Goal: Task Accomplishment & Management: Use online tool/utility

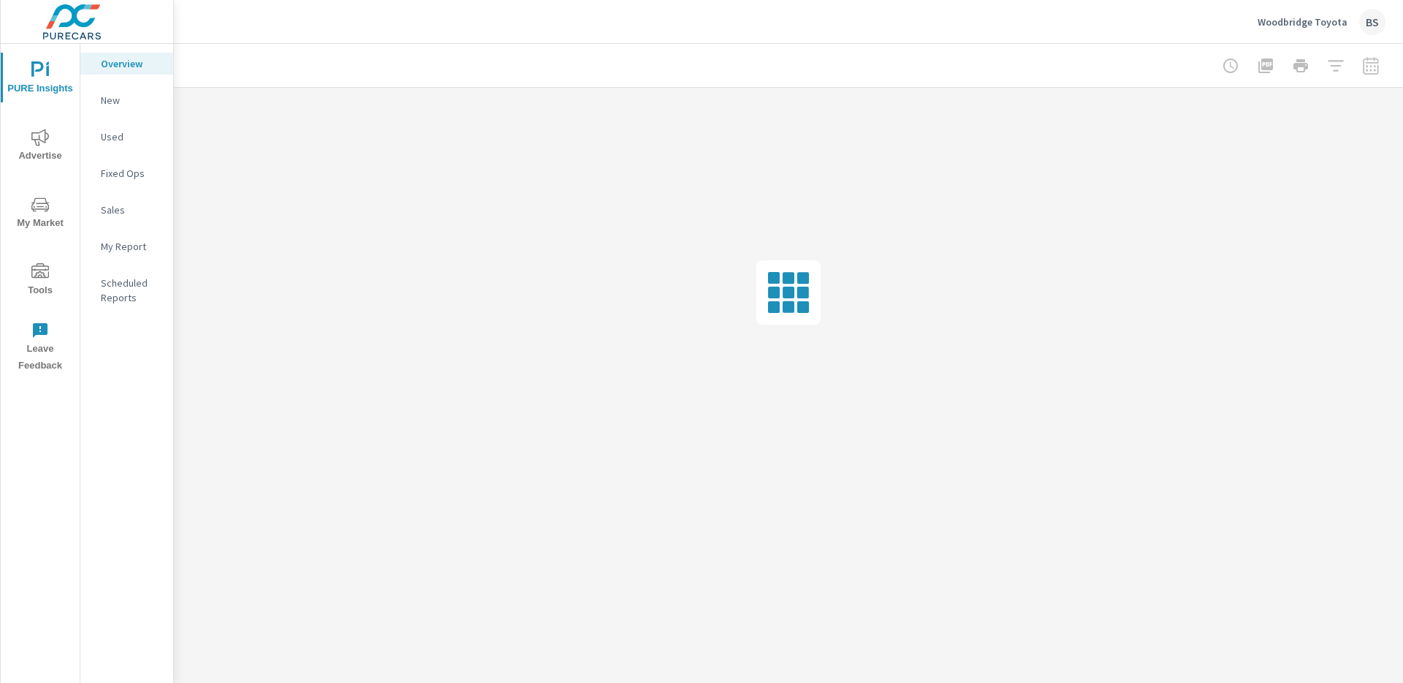
click at [29, 273] on span "Tools" at bounding box center [40, 281] width 70 height 36
click at [135, 106] on p "Onsite Offers" at bounding box center [131, 100] width 61 height 15
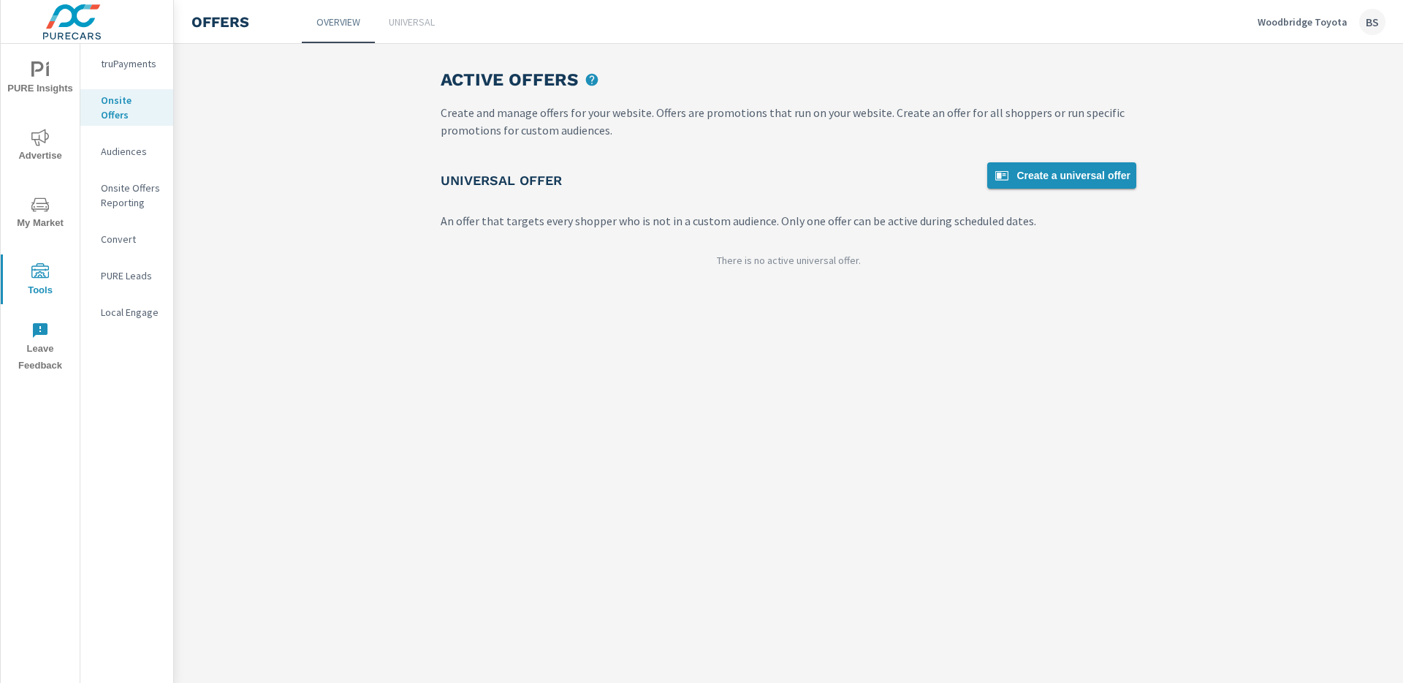
click at [1026, 173] on span "Create a universal offer" at bounding box center [1061, 176] width 137 height 18
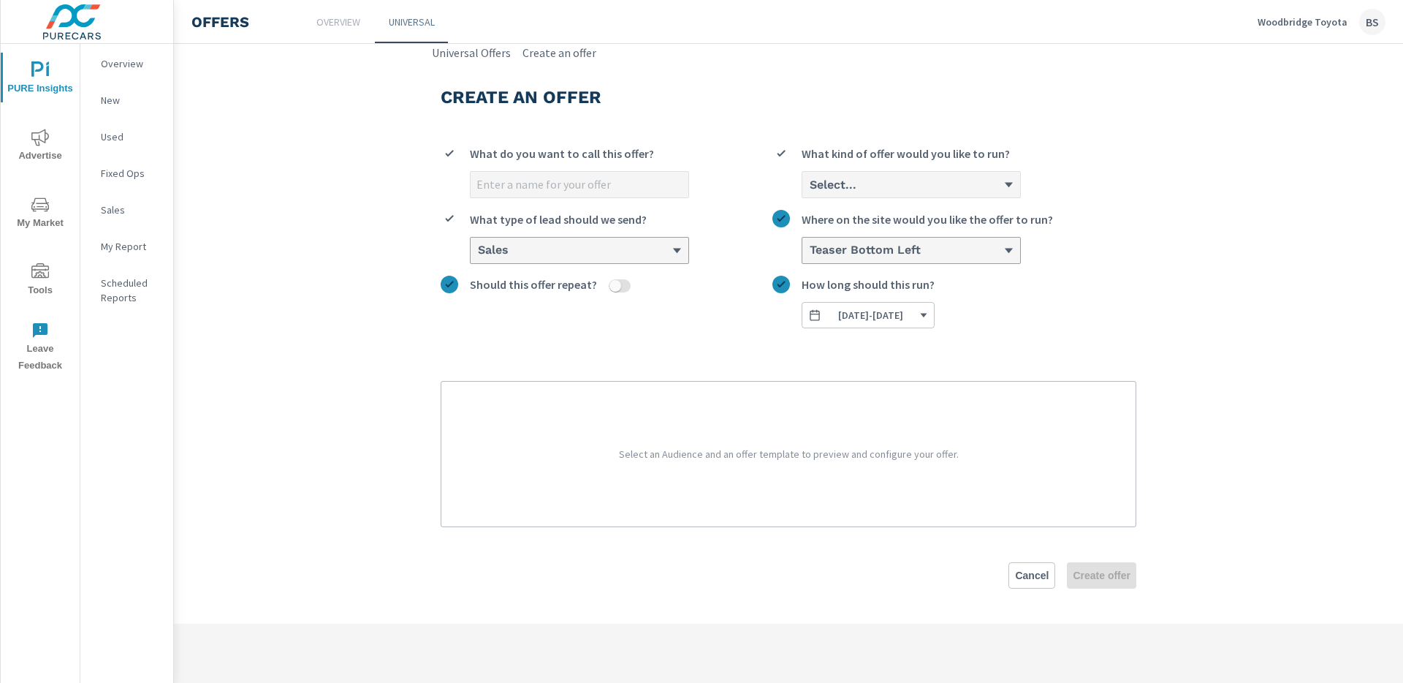
click at [311, 62] on section "Create an offer What do you want to call this offer? Select... What kind of off…" at bounding box center [788, 342] width 1229 height 562
click at [327, 39] on link "Overview" at bounding box center [338, 21] width 73 height 43
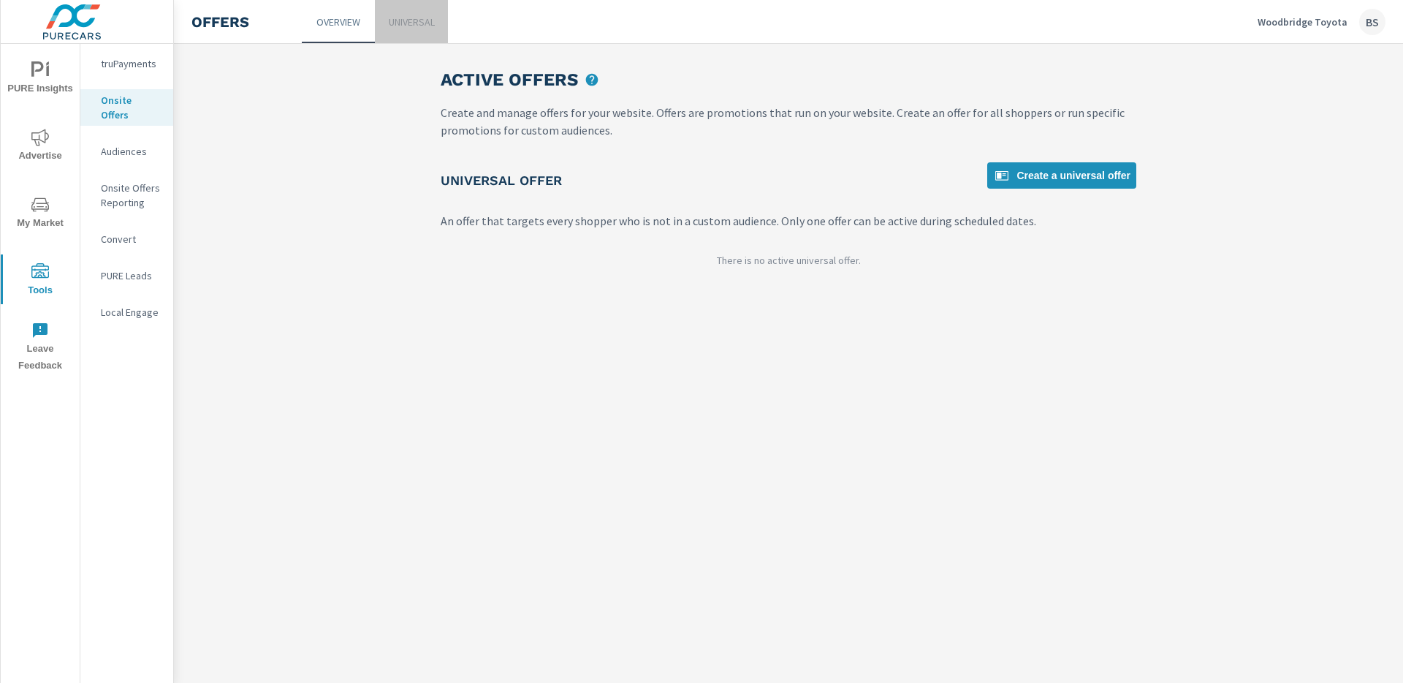
click at [390, 26] on p "Universal" at bounding box center [412, 22] width 46 height 15
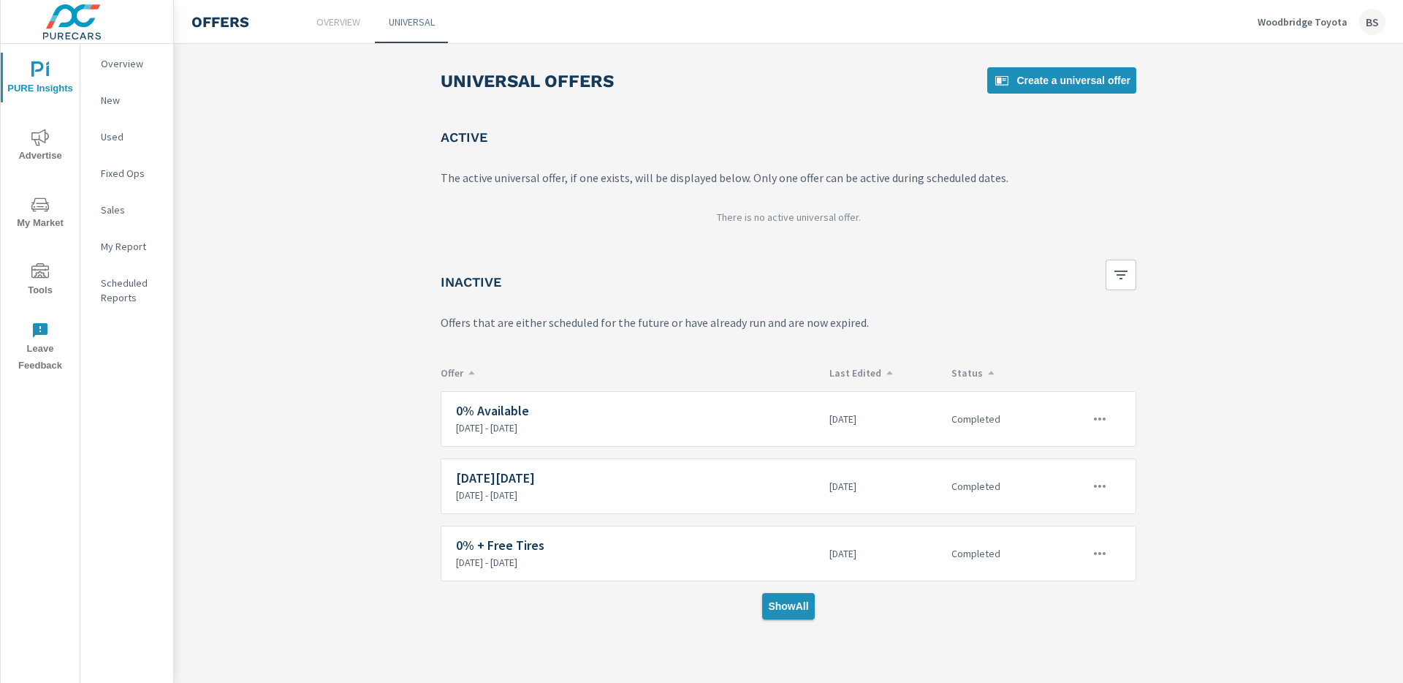
click at [797, 593] on button "Show All" at bounding box center [788, 606] width 52 height 26
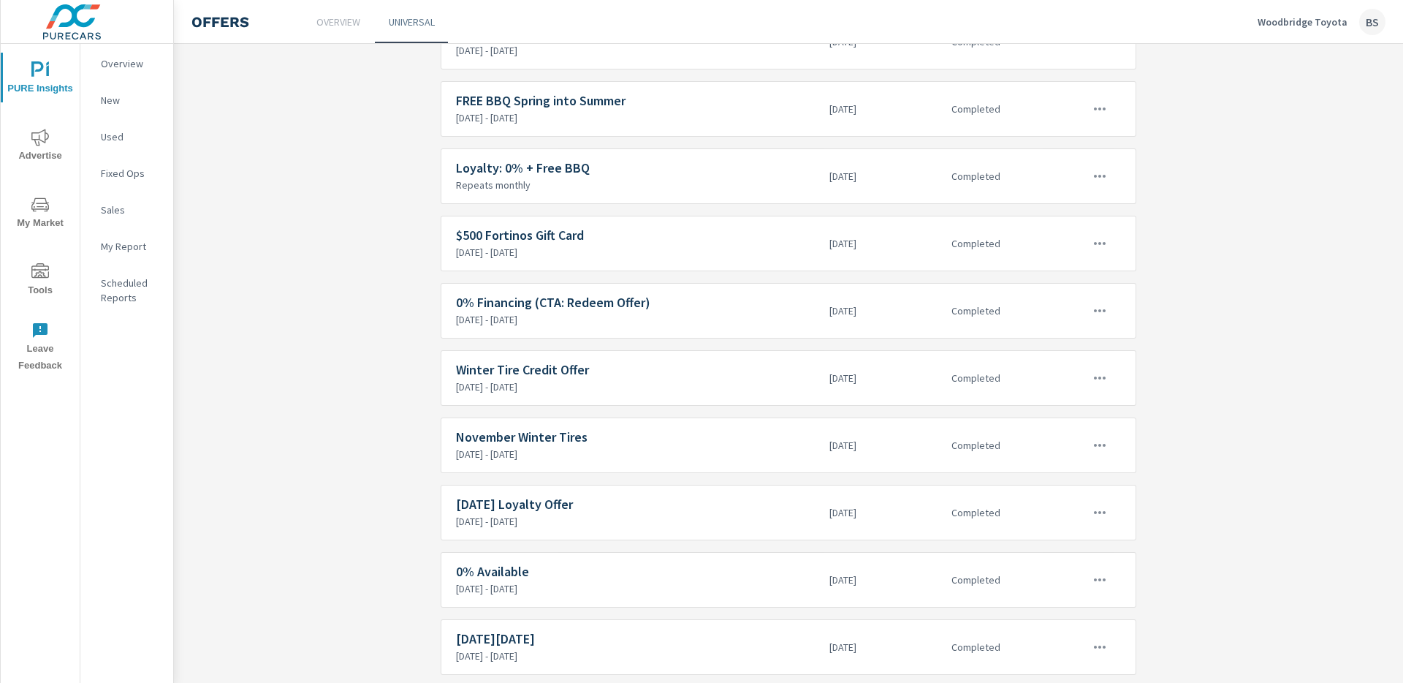
scroll to position [1024, 0]
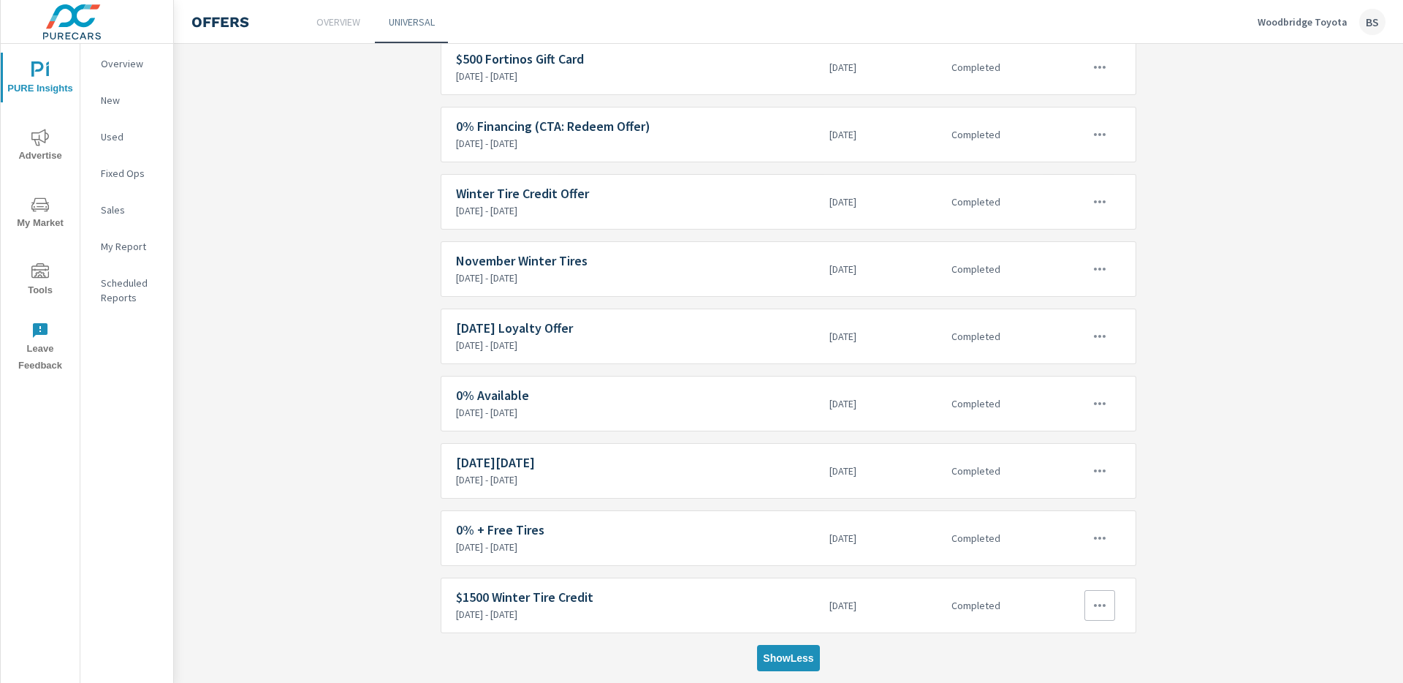
click at [674, 615] on p "[DATE] - [DATE]" at bounding box center [637, 613] width 362 height 13
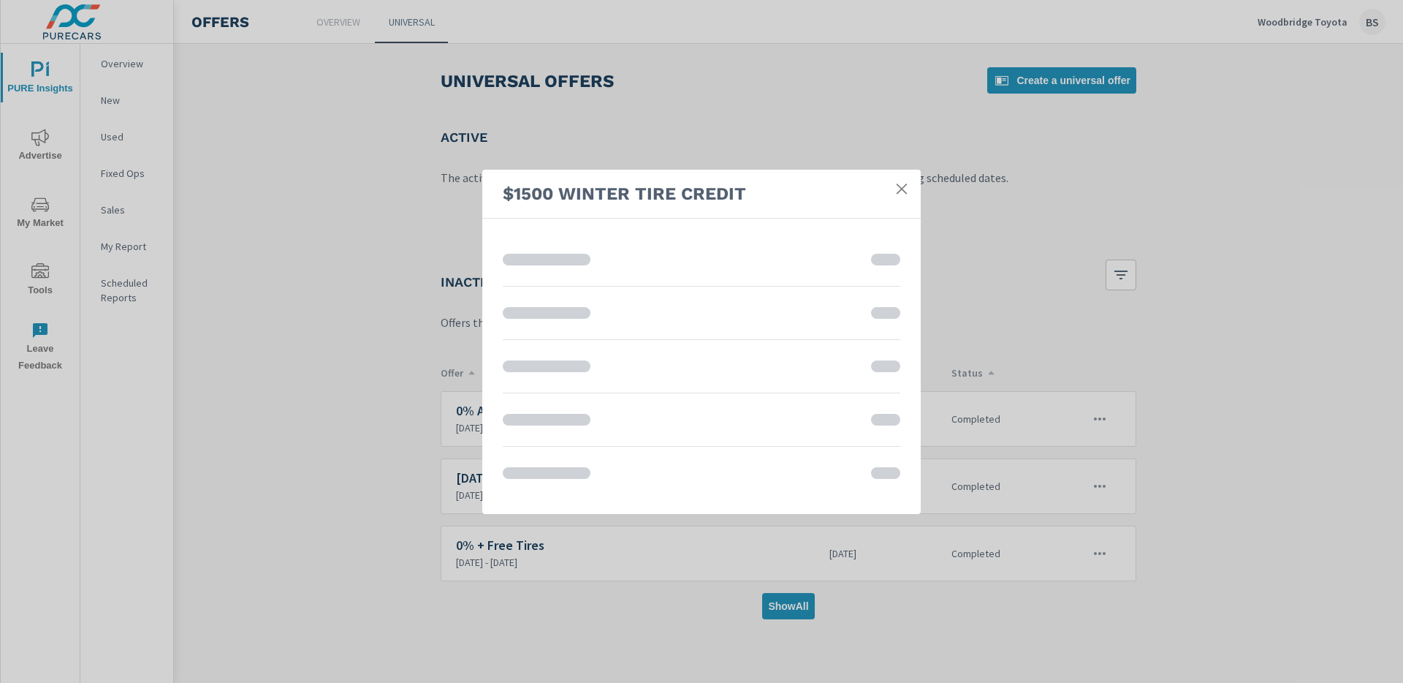
click at [900, 188] on icon at bounding box center [901, 188] width 15 height 15
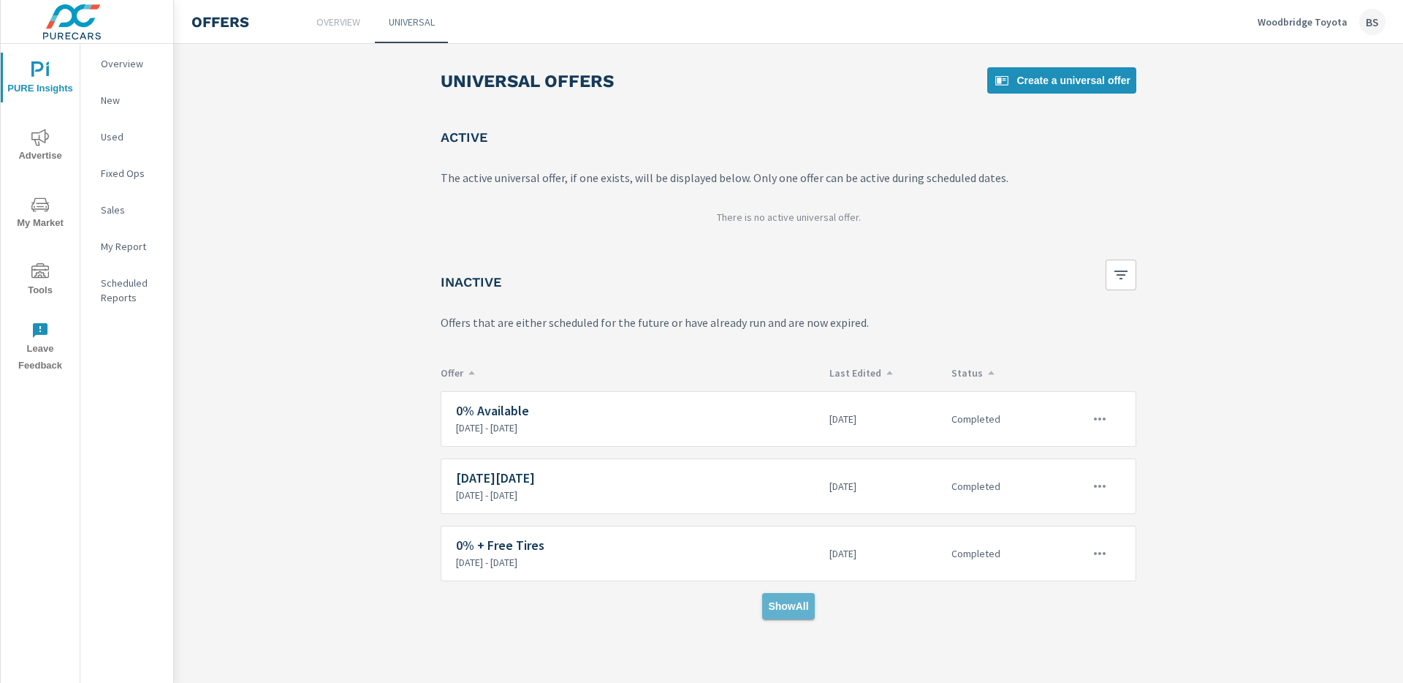
click at [795, 602] on span "Show All" at bounding box center [788, 605] width 40 height 13
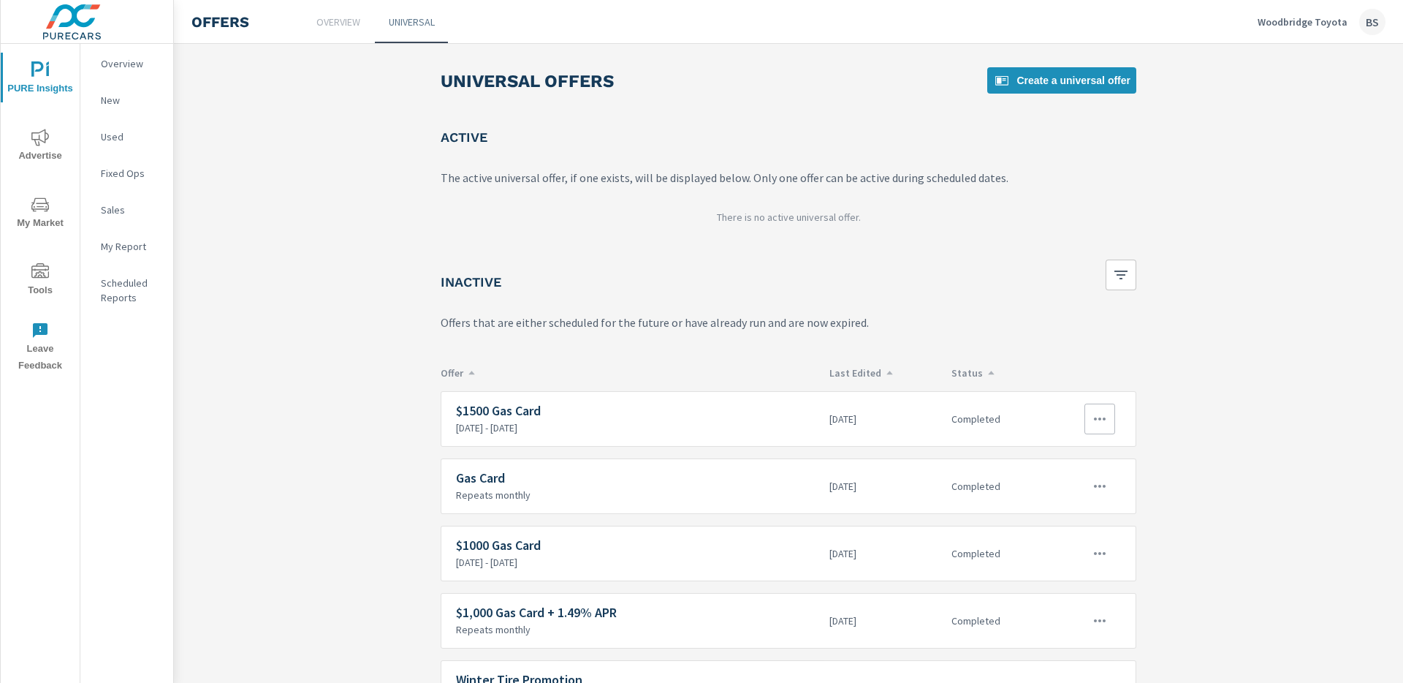
click at [720, 428] on p "[DATE] - [DATE]" at bounding box center [637, 427] width 362 height 13
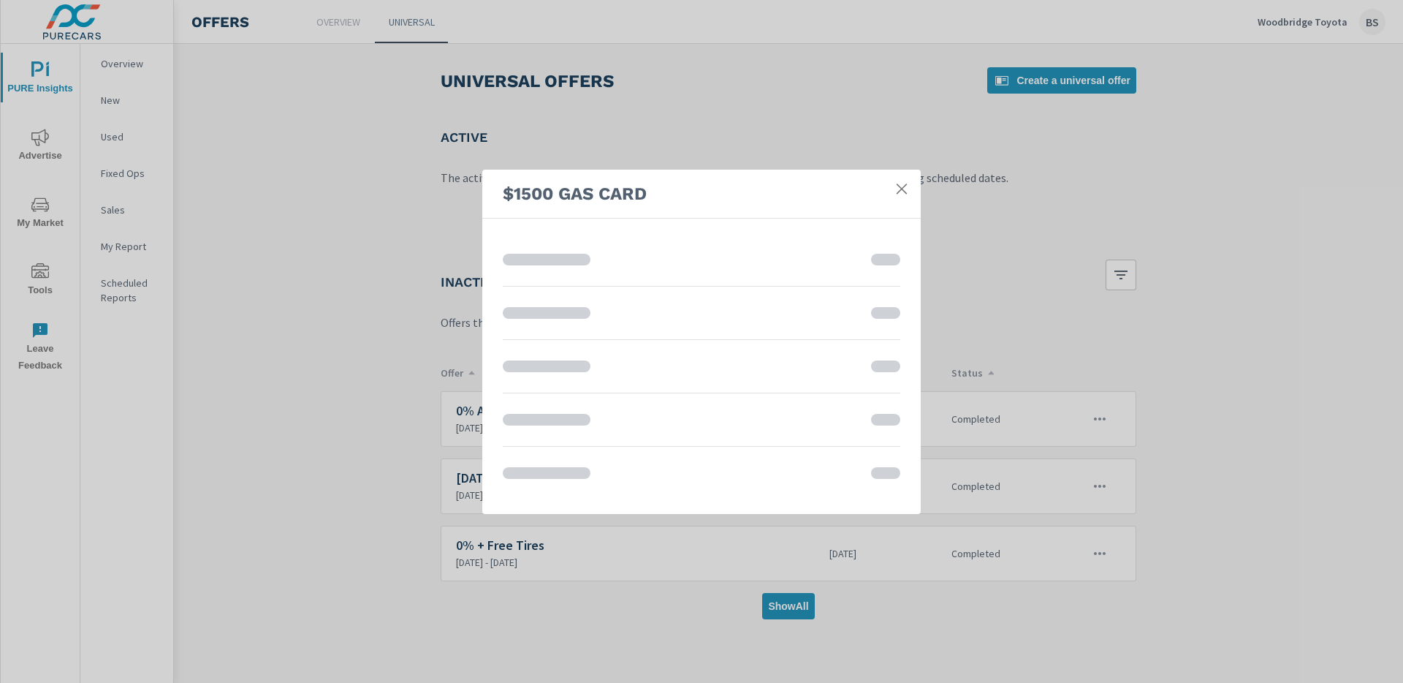
click at [898, 183] on icon at bounding box center [901, 188] width 15 height 15
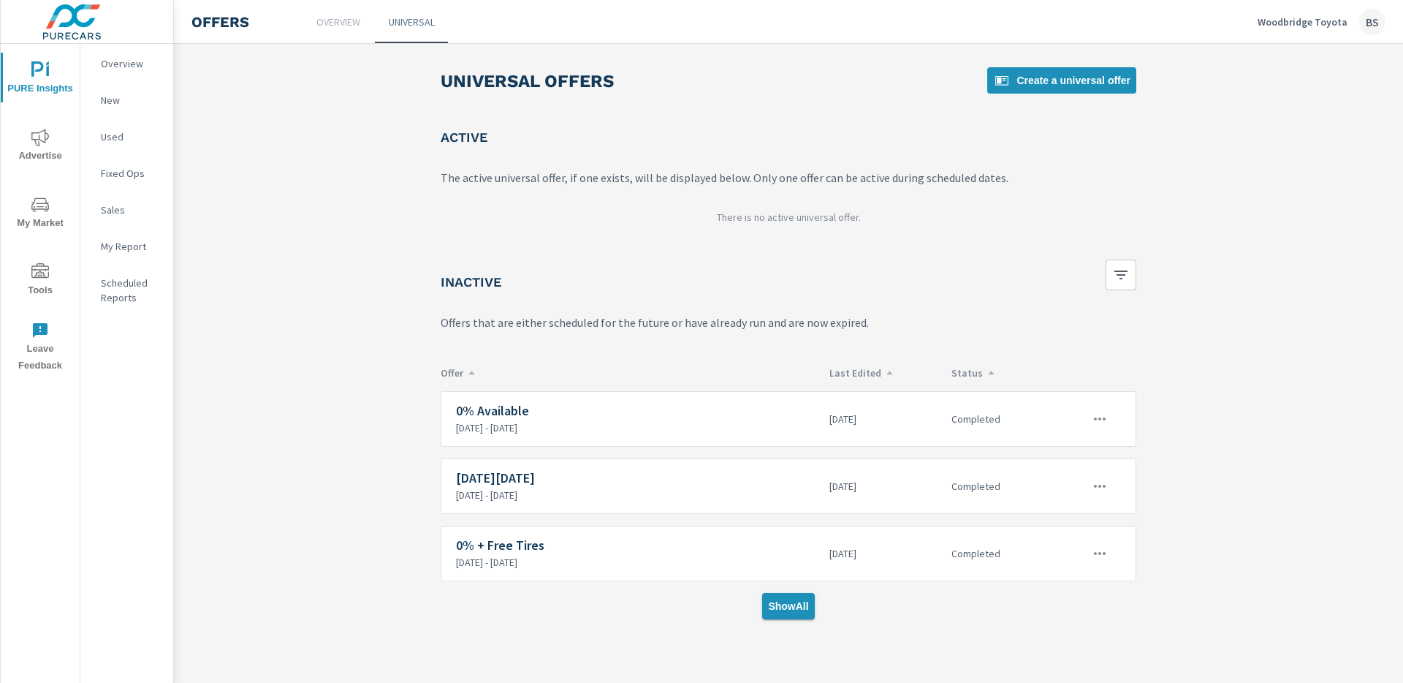
click at [795, 615] on button "Show All" at bounding box center [788, 606] width 52 height 26
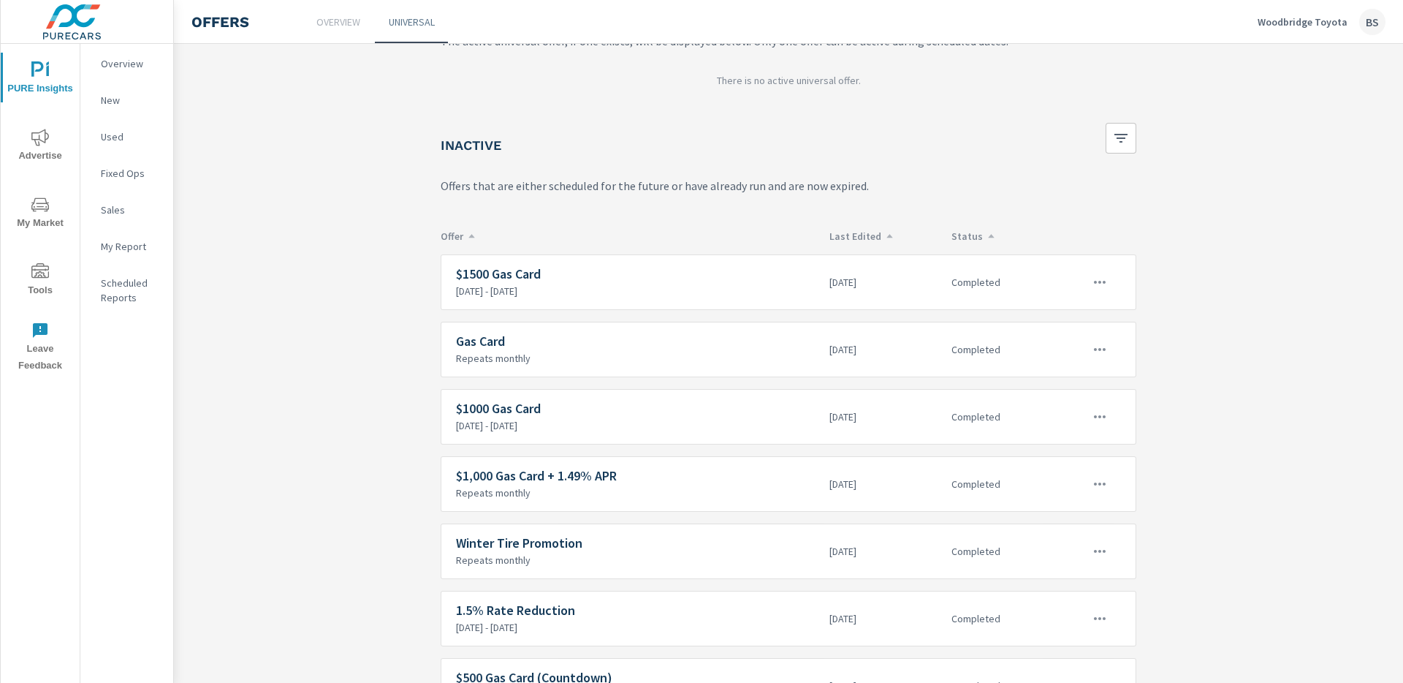
scroll to position [131, 0]
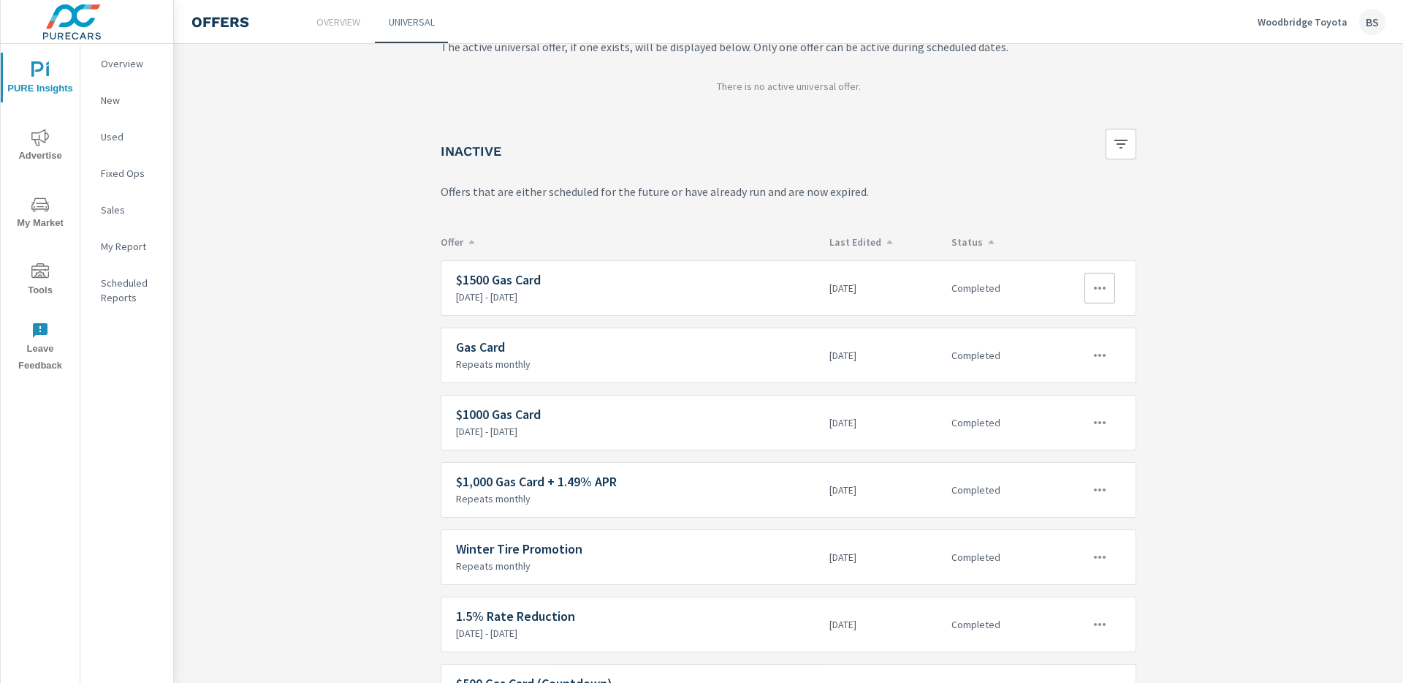
click at [1102, 294] on icon "button" at bounding box center [1100, 288] width 18 height 18
click at [1073, 321] on link "Edit" at bounding box center [1073, 321] width 81 height 35
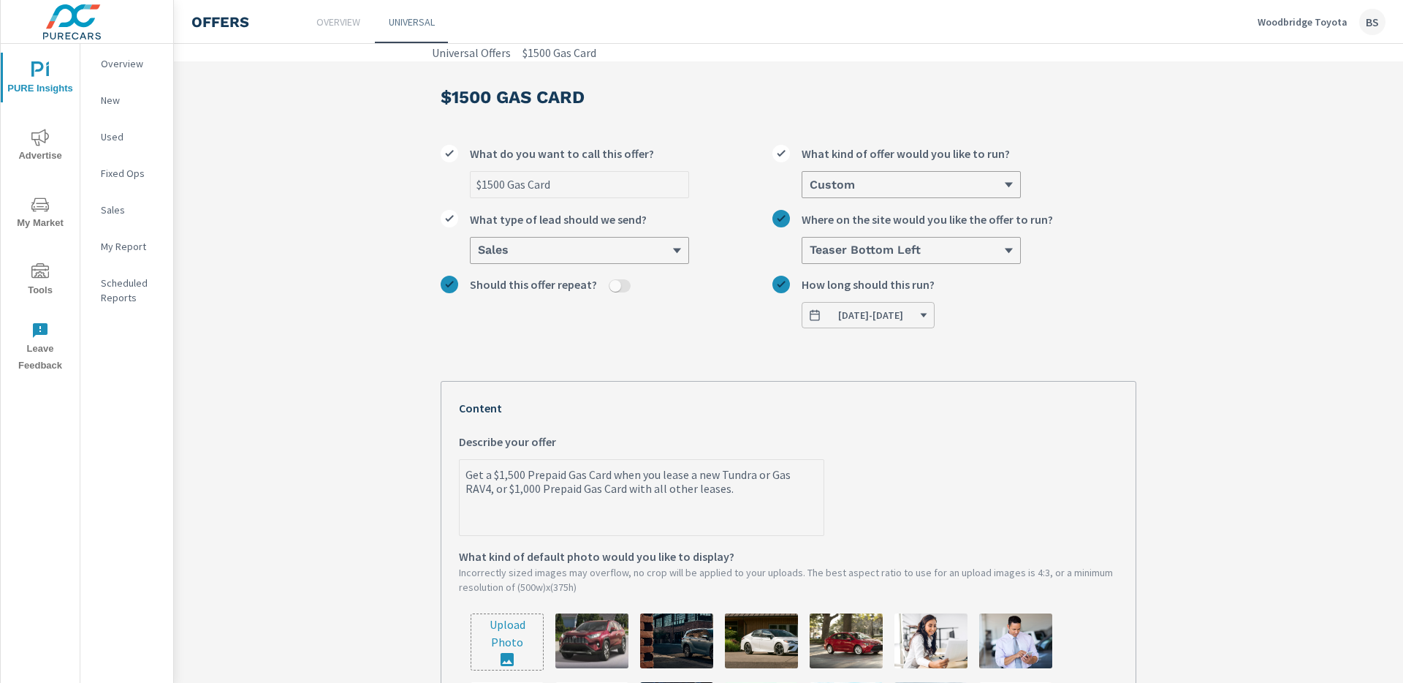
click at [903, 317] on span "[DATE] - [DATE]" at bounding box center [870, 314] width 65 height 13
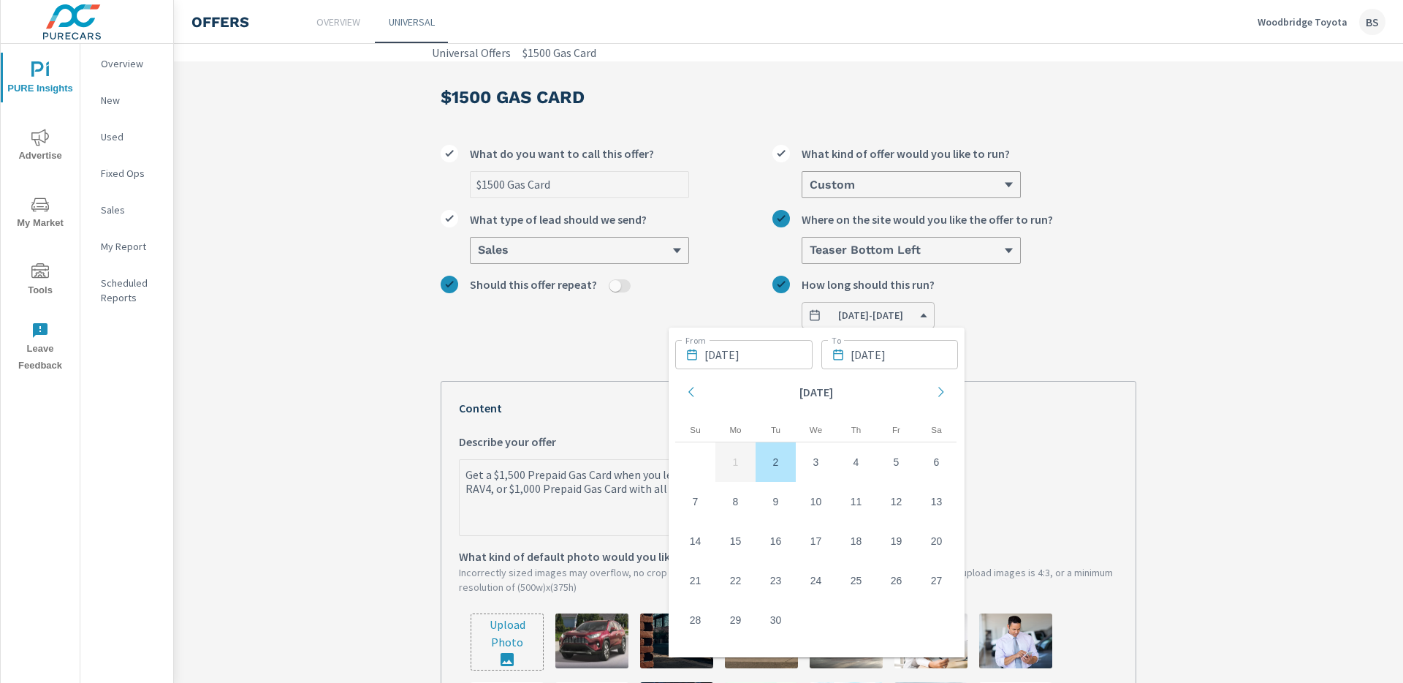
click at [769, 459] on td "2" at bounding box center [776, 461] width 40 height 39
type textarea "x"
type input "[DATE]"
type textarea "x"
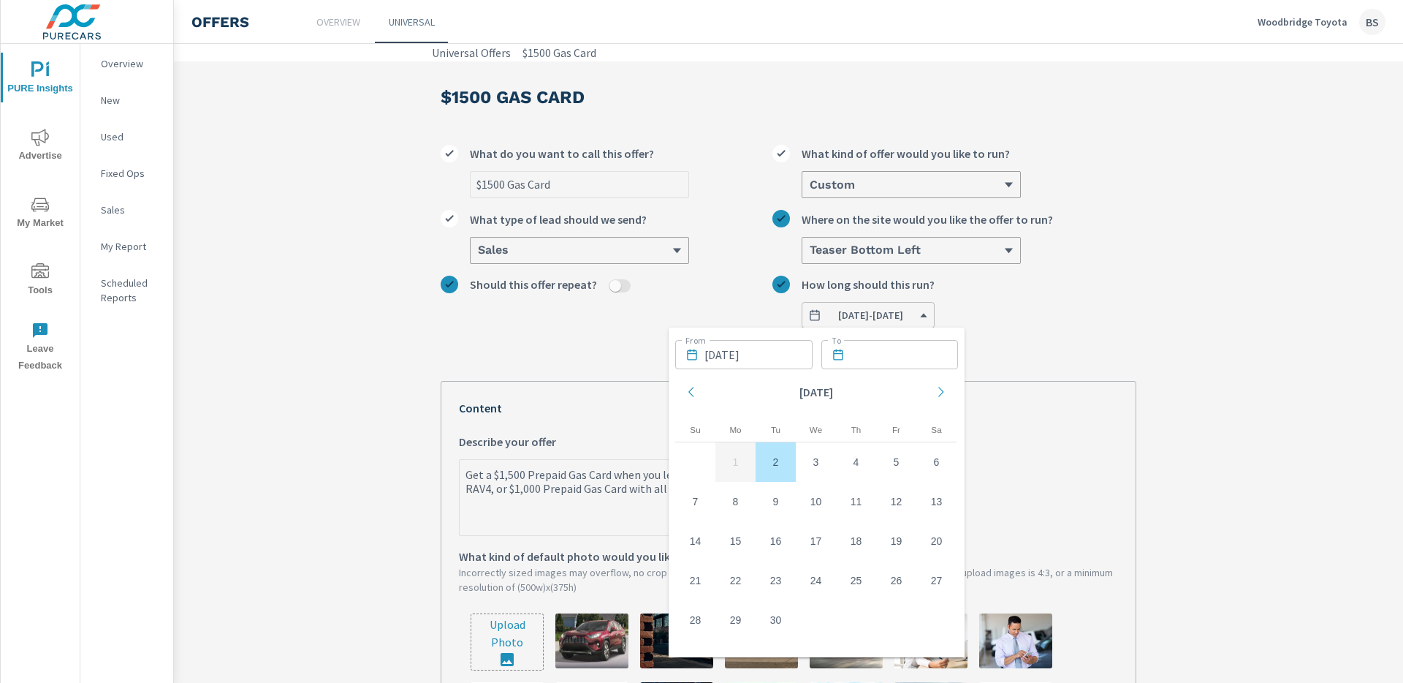
type textarea "x"
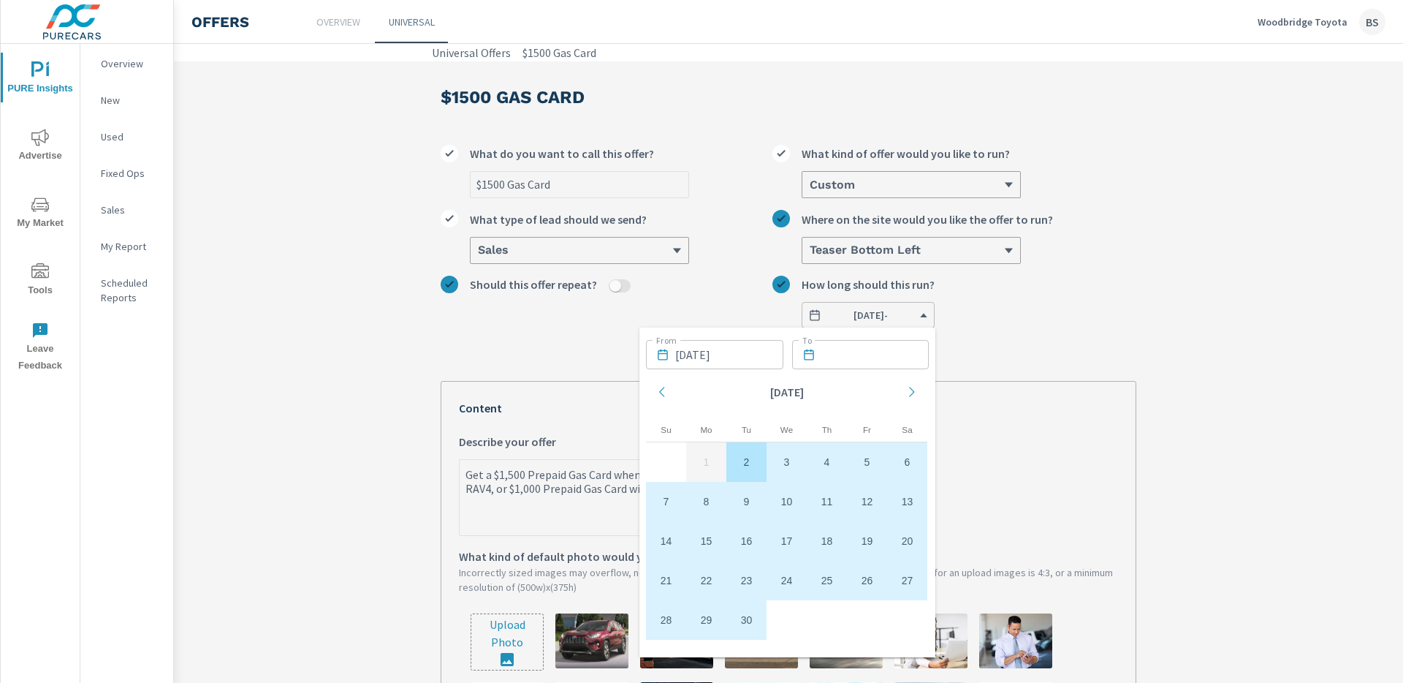
click at [755, 628] on td "30" at bounding box center [746, 619] width 40 height 39
type textarea "x"
type input "[DATE]"
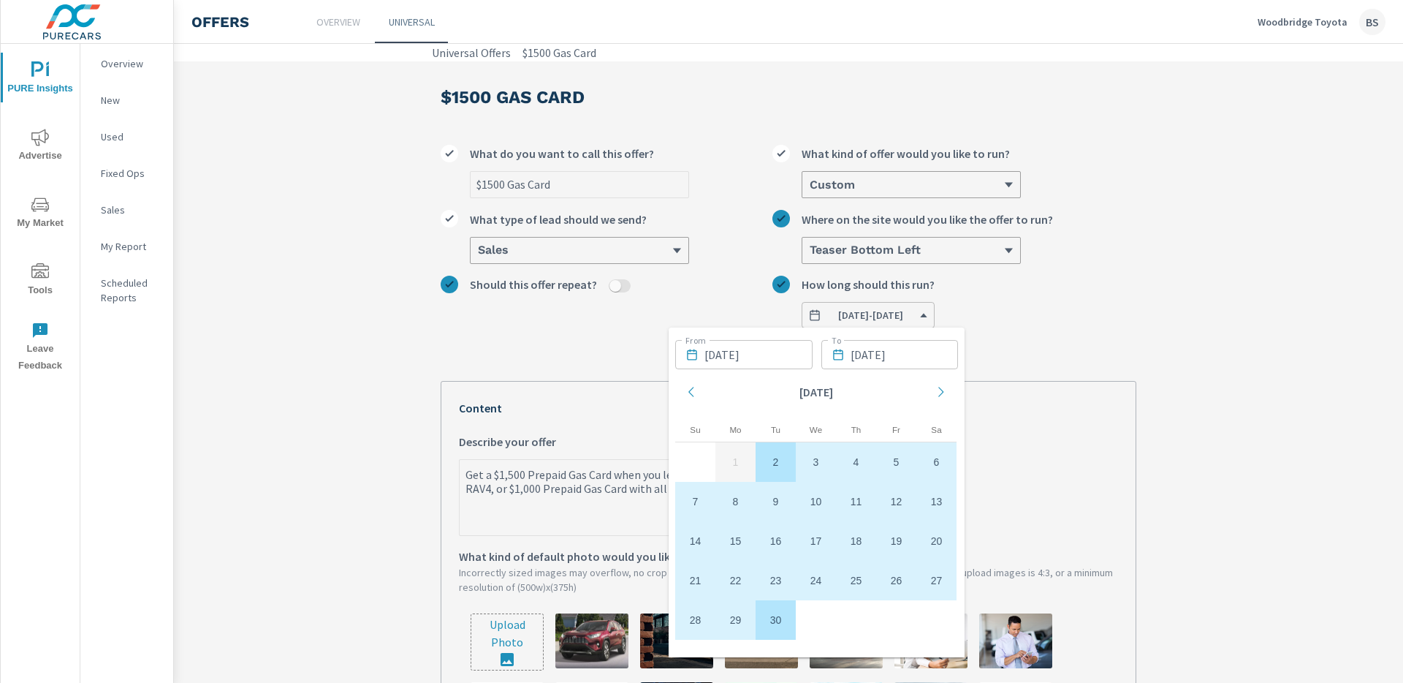
type textarea "x"
click at [1147, 354] on div "$1500 Gas Card $1500 Gas Card What do you want to call this offer? Custom What …" at bounding box center [788, 615] width 731 height 1108
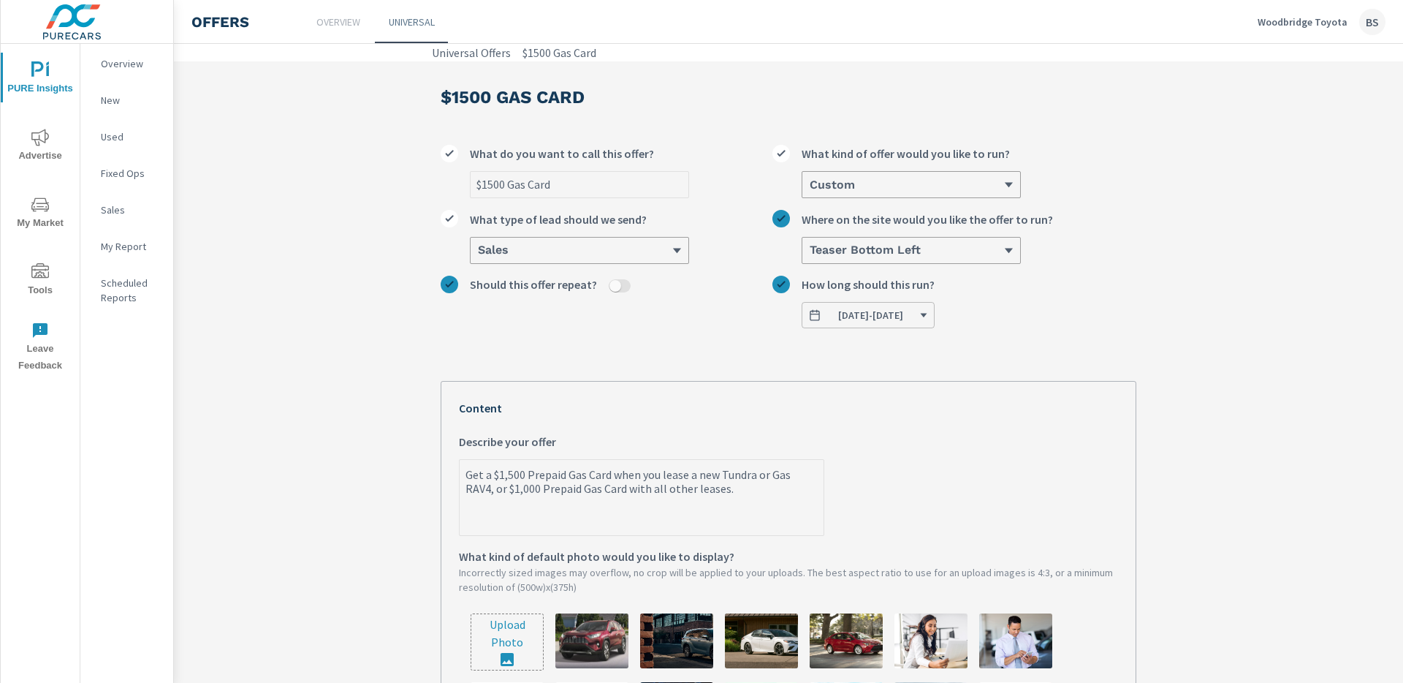
click at [926, 254] on div "Teaser Bottom Left" at bounding box center [905, 250] width 195 height 14
click at [810, 254] on input "Teaser Bottom Left Where on the site would you like the offer to run?" at bounding box center [808, 250] width 1 height 13
click at [1069, 205] on div "$1500 Gas Card What do you want to call this offer? Custom What kind of offer w…" at bounding box center [789, 230] width 696 height 195
click at [889, 179] on div "Custom" at bounding box center [905, 185] width 195 height 14
click at [810, 179] on input "Custom What kind of offer would you like to run?" at bounding box center [808, 184] width 1 height 13
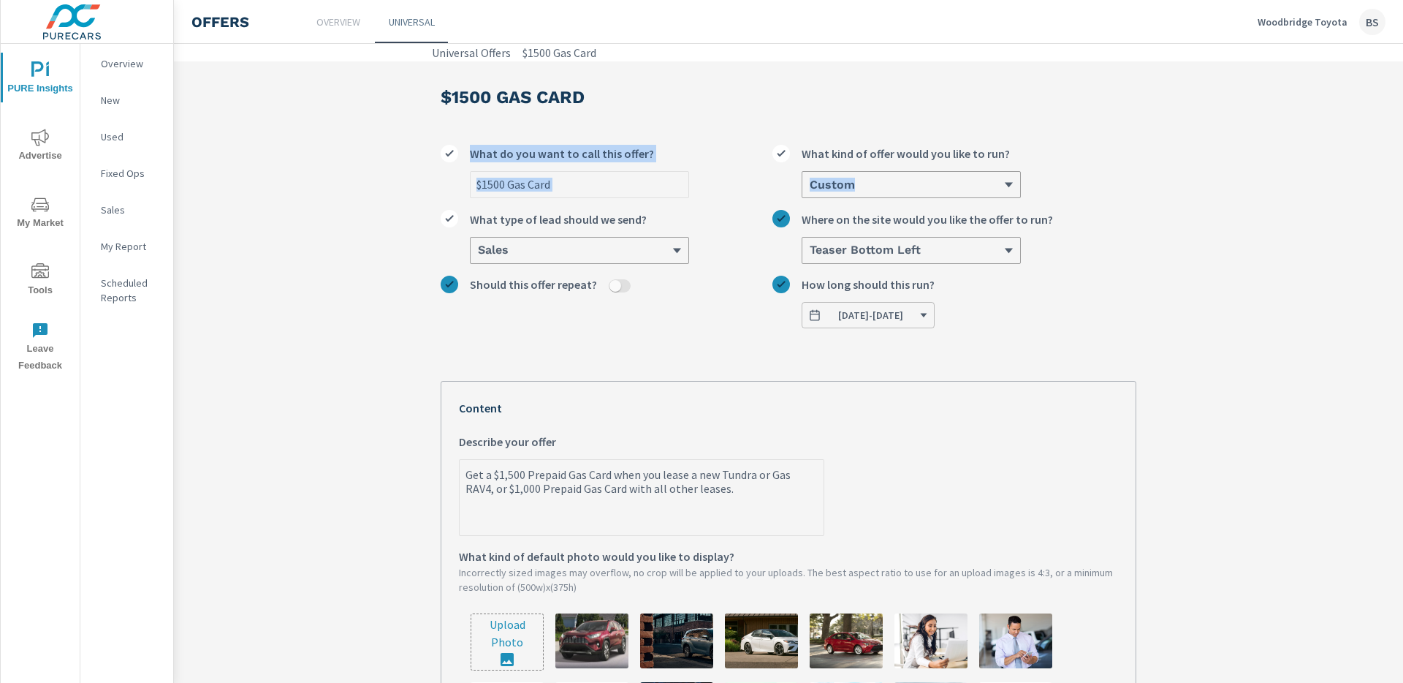
click at [1068, 109] on div "$1500 Gas Card $1500 Gas Card What do you want to call this offer? Custom What …" at bounding box center [788, 615] width 731 height 1108
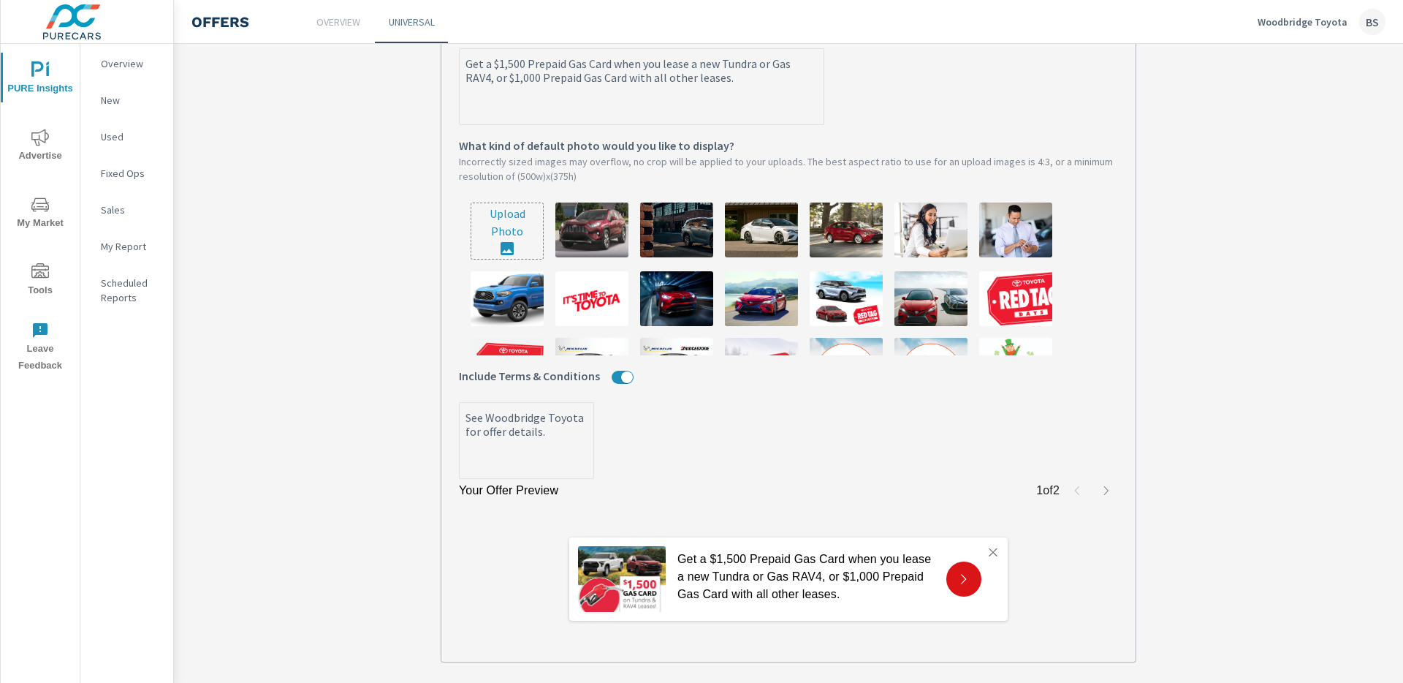
scroll to position [486, 0]
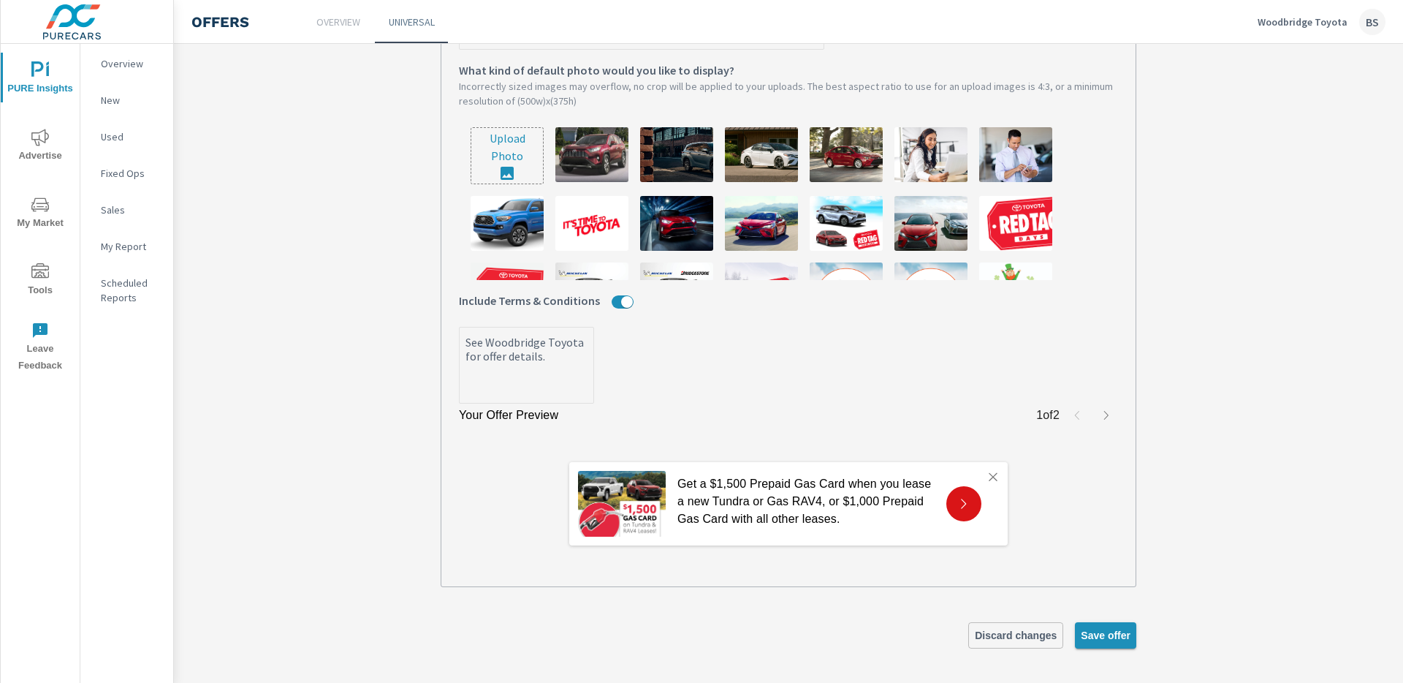
click at [1117, 630] on span "Save offer" at bounding box center [1106, 634] width 50 height 13
type textarea "x"
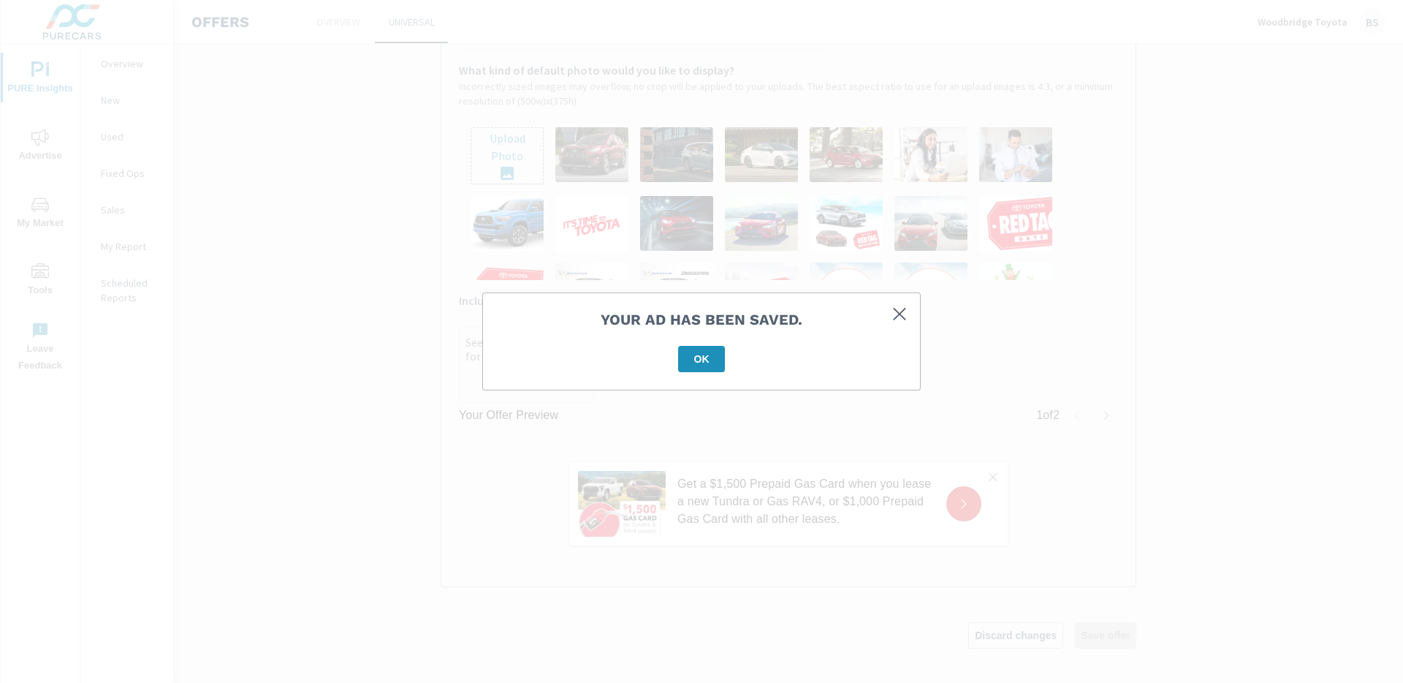
click at [689, 385] on div "Your ad has been saved. OK" at bounding box center [701, 341] width 437 height 96
click at [697, 363] on span "OK" at bounding box center [701, 358] width 35 height 13
